Goal: Information Seeking & Learning: Learn about a topic

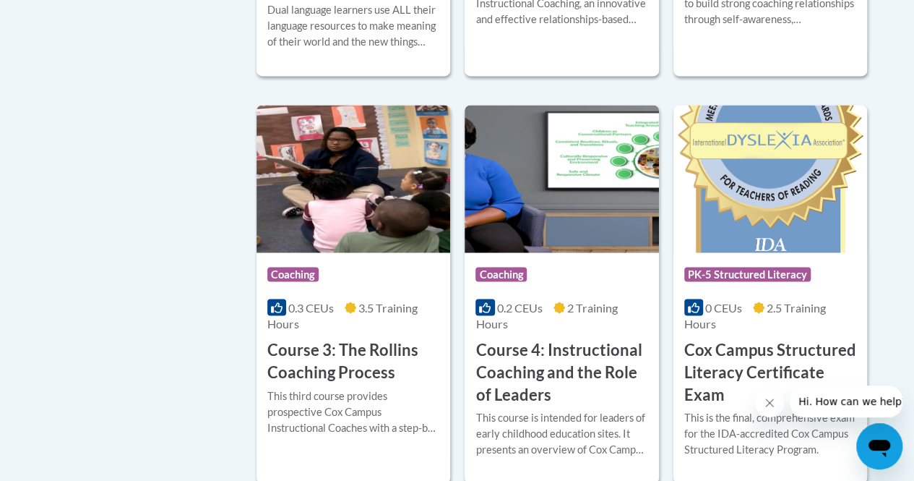
scroll to position [1229, 0]
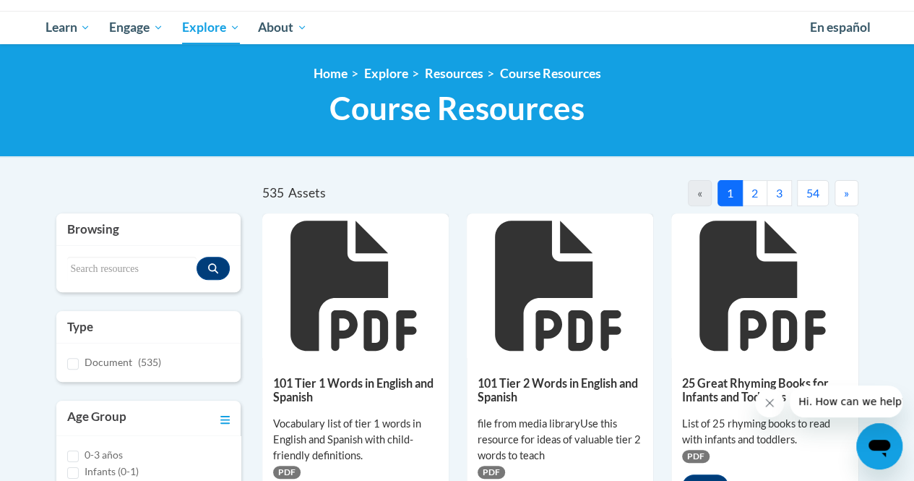
scroll to position [289, 0]
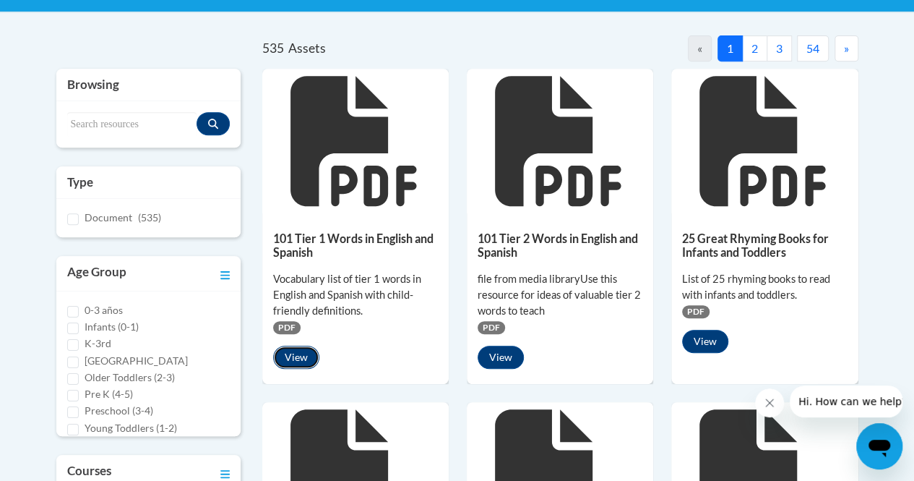
click at [299, 351] on button "View" at bounding box center [296, 356] width 46 height 23
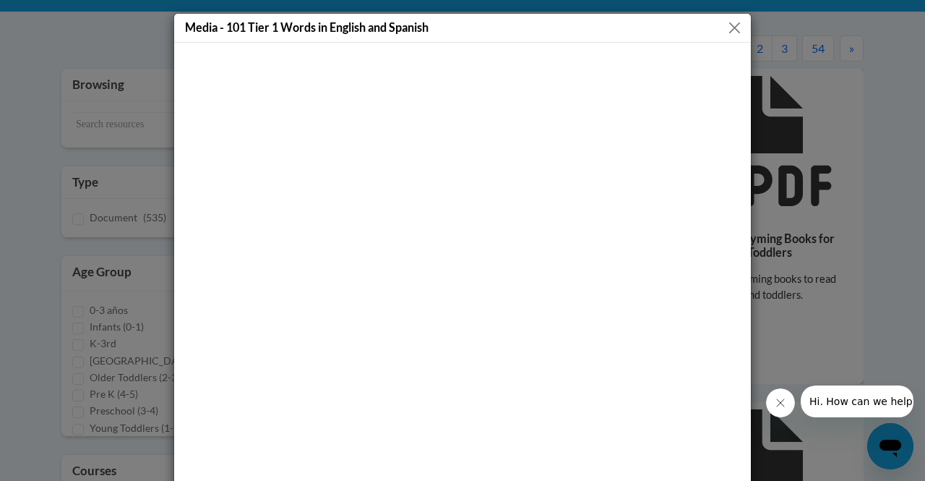
click at [729, 23] on button "Close" at bounding box center [735, 28] width 18 height 18
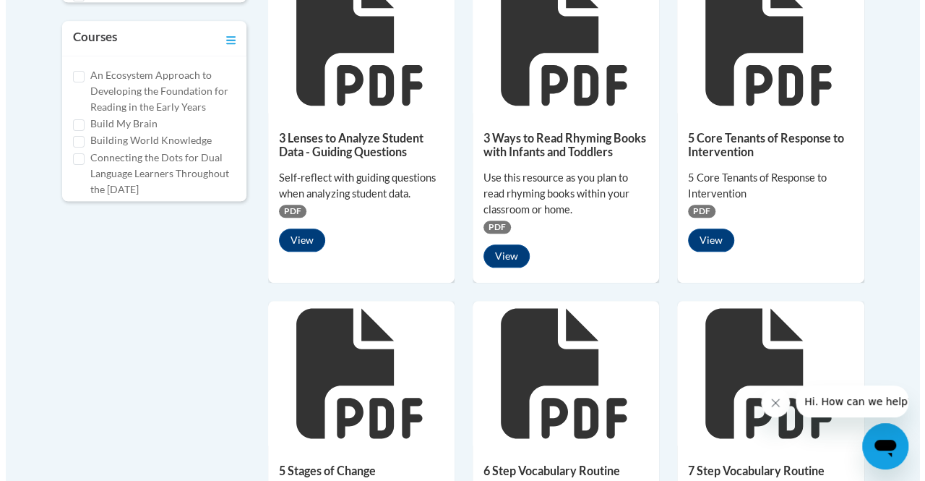
scroll to position [940, 0]
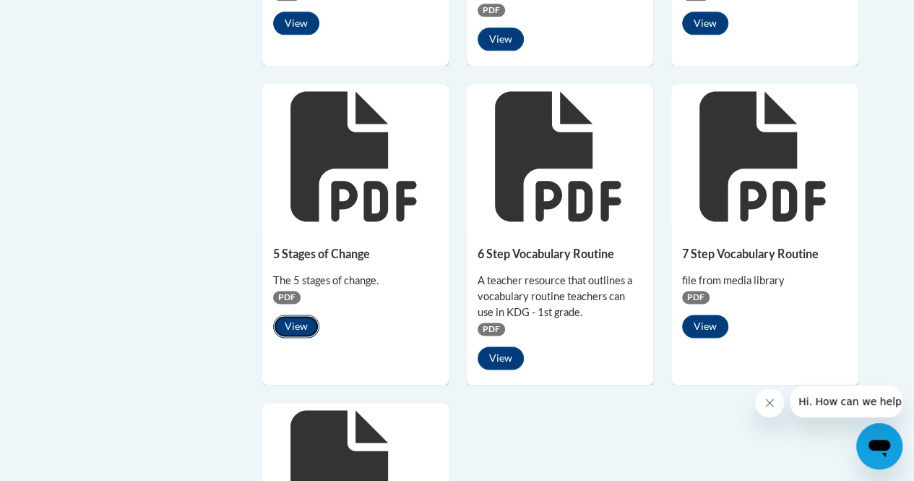
click at [301, 322] on button "View" at bounding box center [296, 325] width 46 height 23
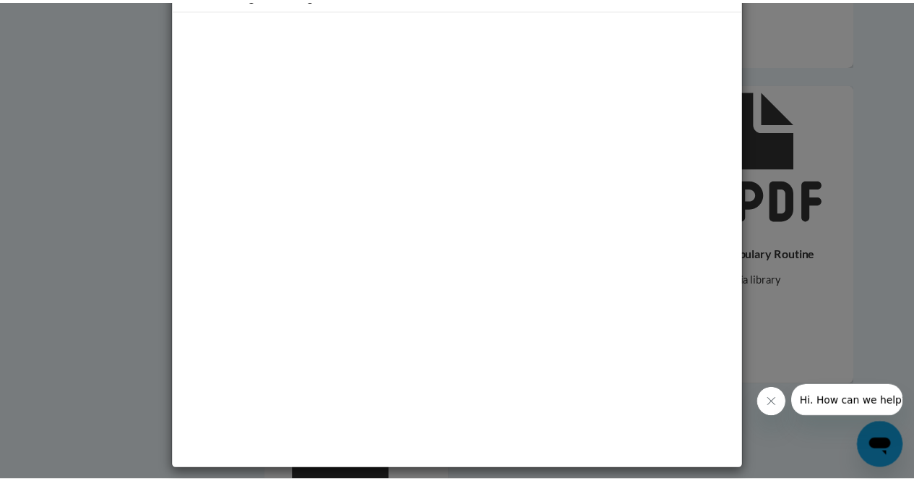
scroll to position [0, 0]
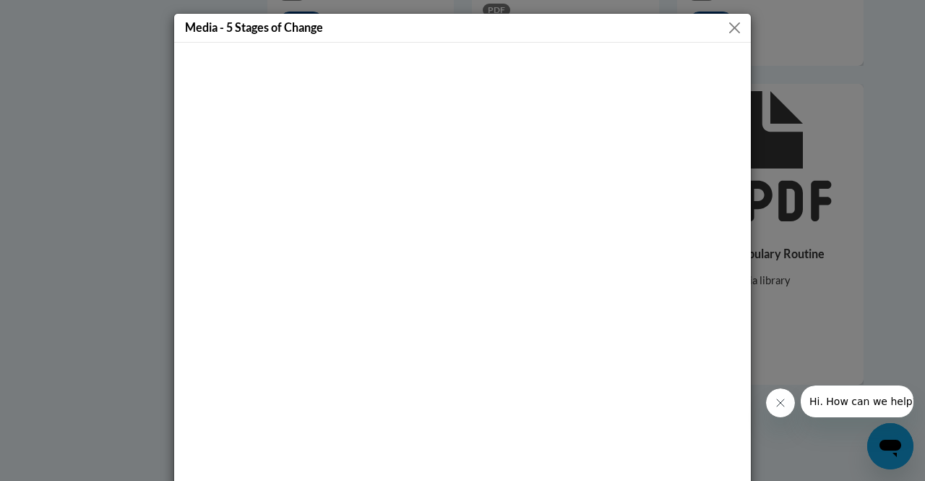
click at [729, 27] on button "Close" at bounding box center [735, 28] width 18 height 18
